Goal: Transaction & Acquisition: Purchase product/service

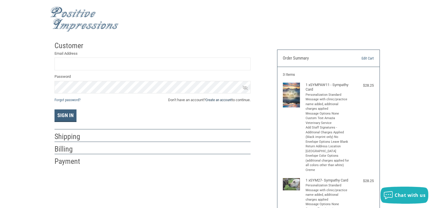
click at [222, 101] on link "Create an account" at bounding box center [219, 100] width 26 height 4
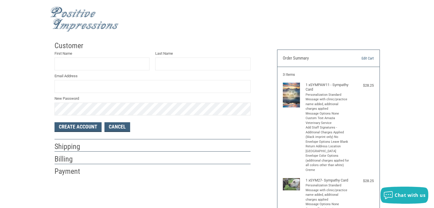
click at [87, 72] on div "First Name Last Name Email Address New Password" at bounding box center [153, 83] width 202 height 65
click at [90, 69] on input "First Name" at bounding box center [102, 64] width 95 height 13
type input "AMAZIA"
click at [180, 68] on input "Last Name" at bounding box center [202, 64] width 95 height 13
type input "VET"
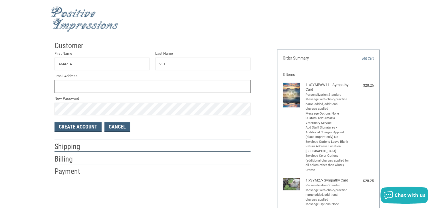
click at [172, 83] on input "Email Address" at bounding box center [153, 86] width 196 height 13
type input "A"
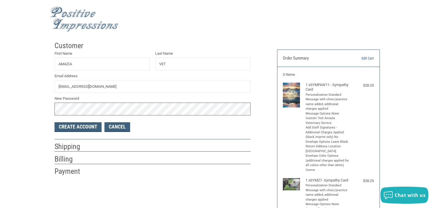
click at [55, 122] on button "Create Account" at bounding box center [78, 127] width 47 height 10
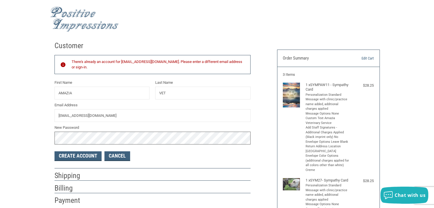
click at [83, 117] on input "[EMAIL_ADDRESS][DOMAIN_NAME]" at bounding box center [153, 115] width 196 height 13
type input "[EMAIL_ADDRESS][DOMAIN_NAME]"
click at [55, 152] on button "Create Account" at bounding box center [78, 157] width 47 height 10
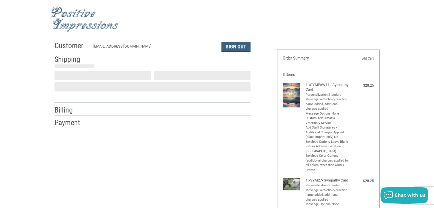
select select "US"
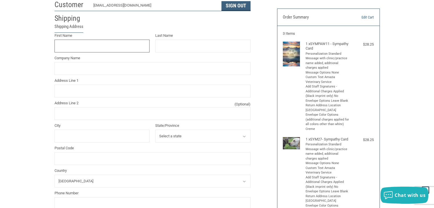
scroll to position [29, 0]
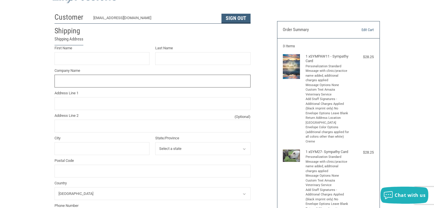
click at [114, 76] on input "Company Name" at bounding box center [153, 81] width 196 height 13
type input "AMAZIA VETERINARY SERVICE"
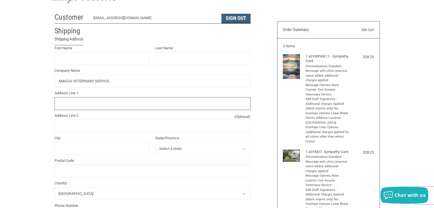
click at [97, 99] on input "Address Line 1" at bounding box center [153, 103] width 196 height 13
type input "P.O BOX 87"
click at [85, 124] on input "Address Line 2 (Optional)" at bounding box center [153, 126] width 196 height 13
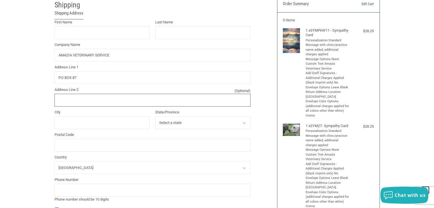
scroll to position [86, 0]
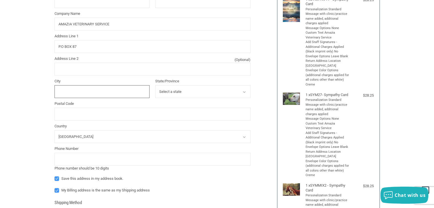
click at [88, 93] on input "City" at bounding box center [102, 91] width 95 height 13
type input "BRUSH PRAIRIE"
click at [167, 93] on select "Select a state [US_STATE] [US_STATE] [US_STATE] [US_STATE] [US_STATE] [US_STATE…" at bounding box center [202, 91] width 95 height 13
select select "WA"
click at [155, 85] on select "Select a state [US_STATE] [US_STATE] [US_STATE] [US_STATE] [US_STATE] [US_STATE…" at bounding box center [202, 91] width 95 height 13
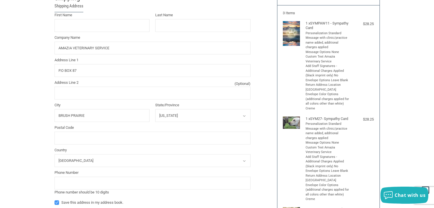
scroll to position [0, 0]
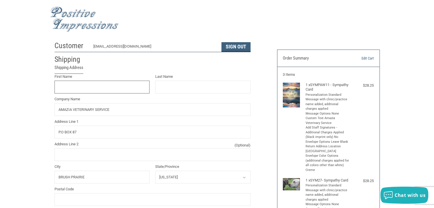
drag, startPoint x: 113, startPoint y: 87, endPoint x: 108, endPoint y: 92, distance: 6.5
click at [108, 92] on input "First Name" at bounding box center [102, 87] width 95 height 13
type input "[PERSON_NAME]"
click at [117, 117] on div "First Name [PERSON_NAME] Last Name [PERSON_NAME] Company Name AMAZIA VETERINARY…" at bounding box center [153, 165] width 202 height 183
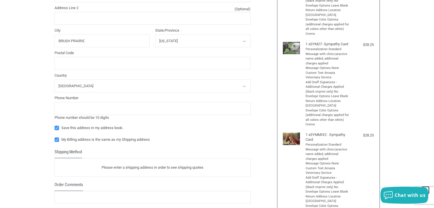
scroll to position [200, 0]
